Goal: Navigation & Orientation: Find specific page/section

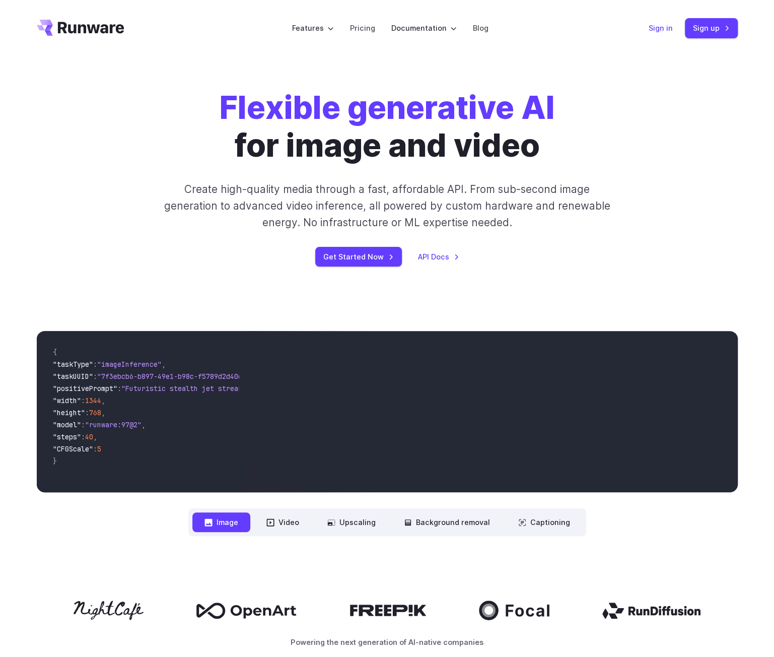
click at [652, 23] on link "Sign in" at bounding box center [661, 28] width 24 height 12
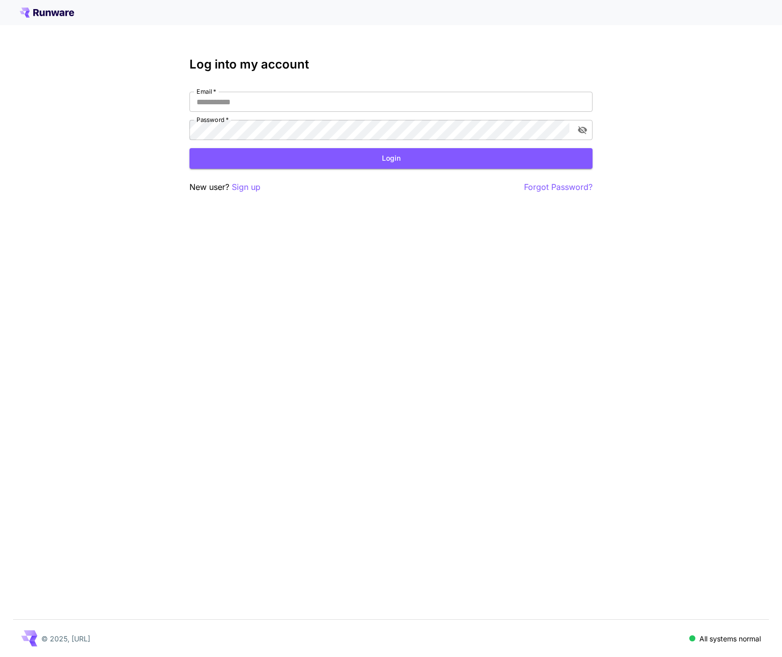
type input "**********"
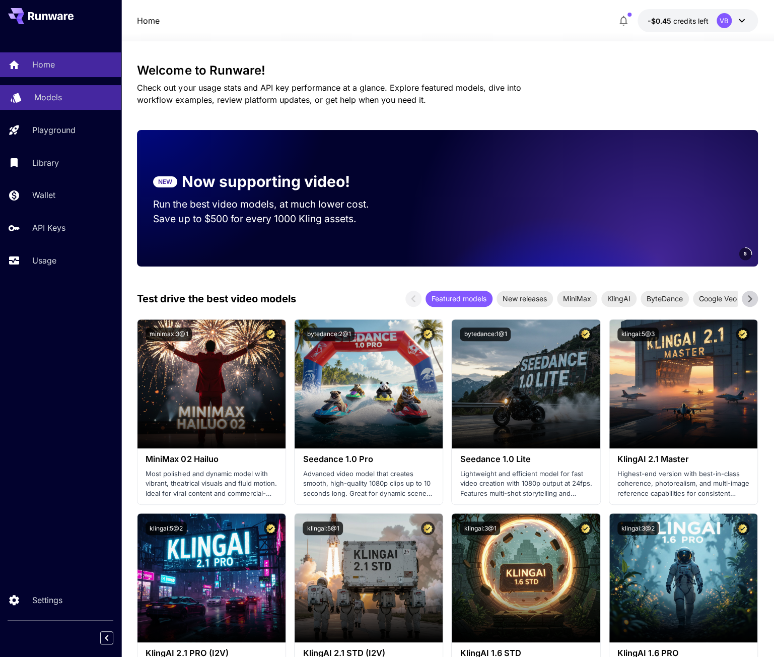
click at [66, 90] on link "Models" at bounding box center [60, 97] width 121 height 25
